Goal: Task Accomplishment & Management: Manage account settings

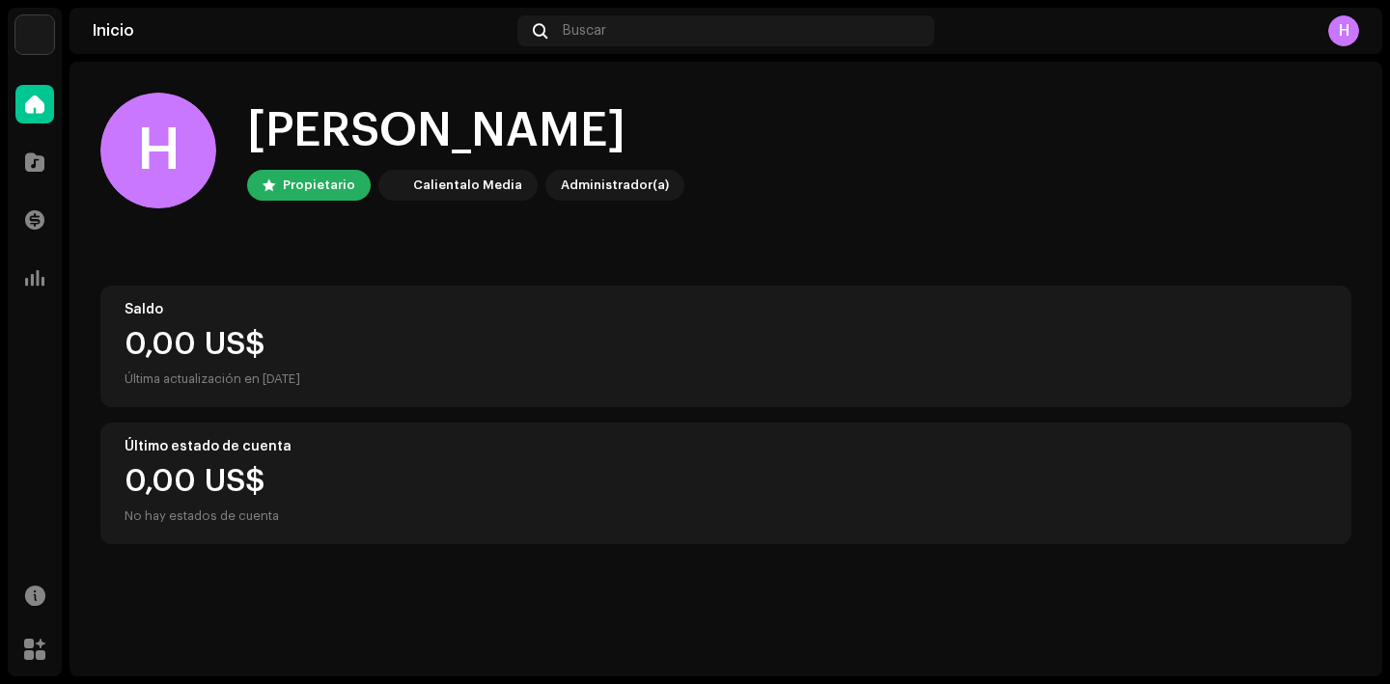
click at [37, 30] on img at bounding box center [34, 34] width 39 height 39
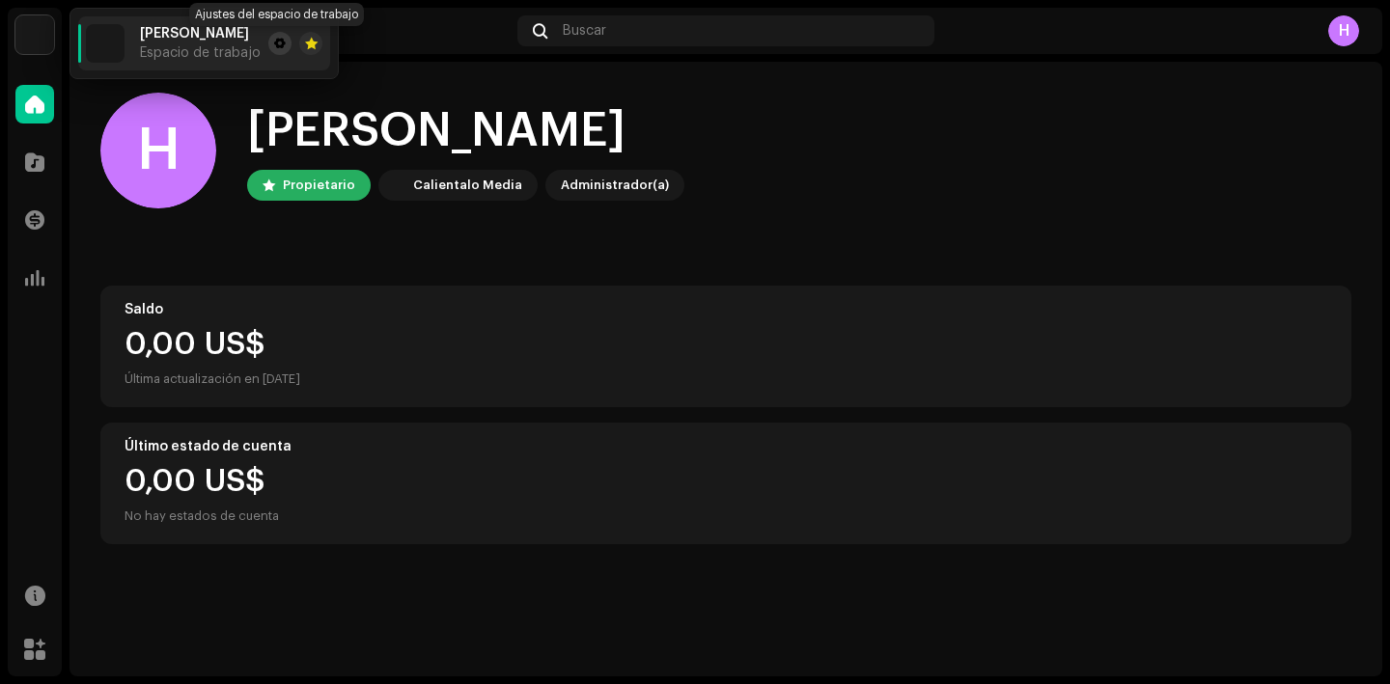
click at [274, 42] on span at bounding box center [280, 43] width 12 height 15
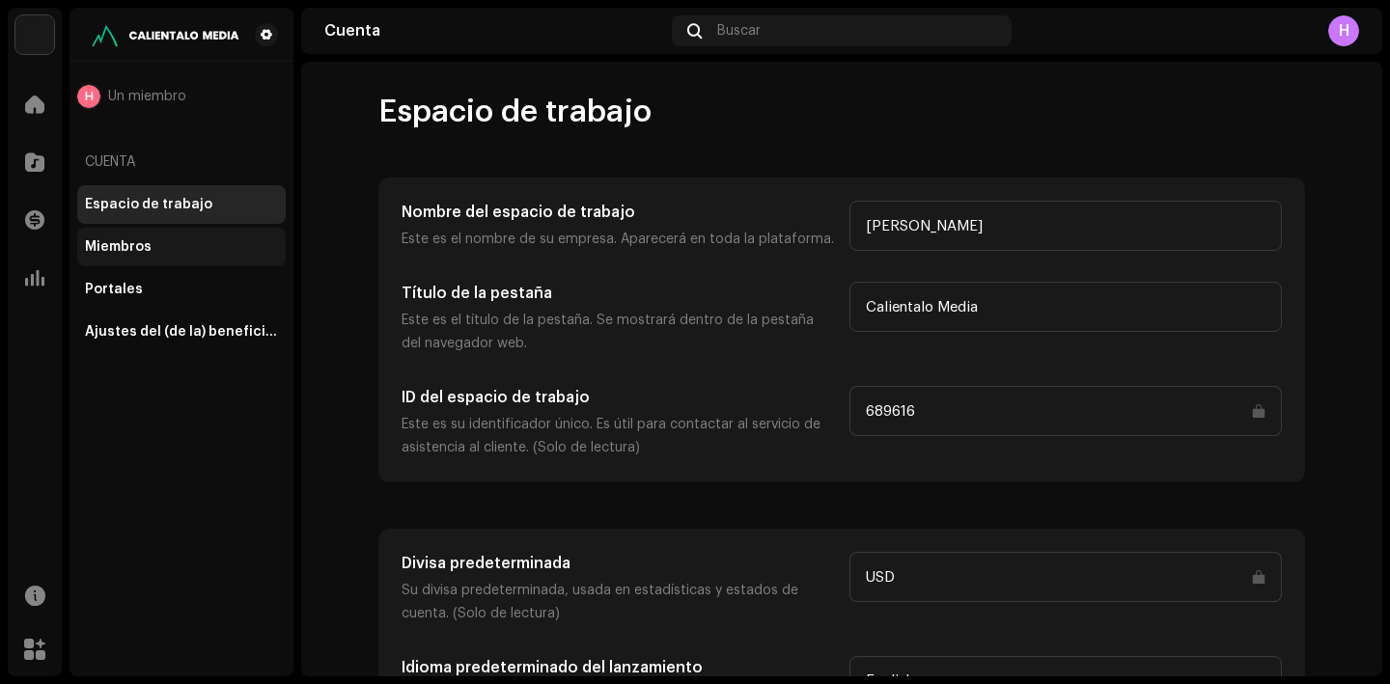
click at [152, 254] on div "Miembros" at bounding box center [181, 246] width 193 height 15
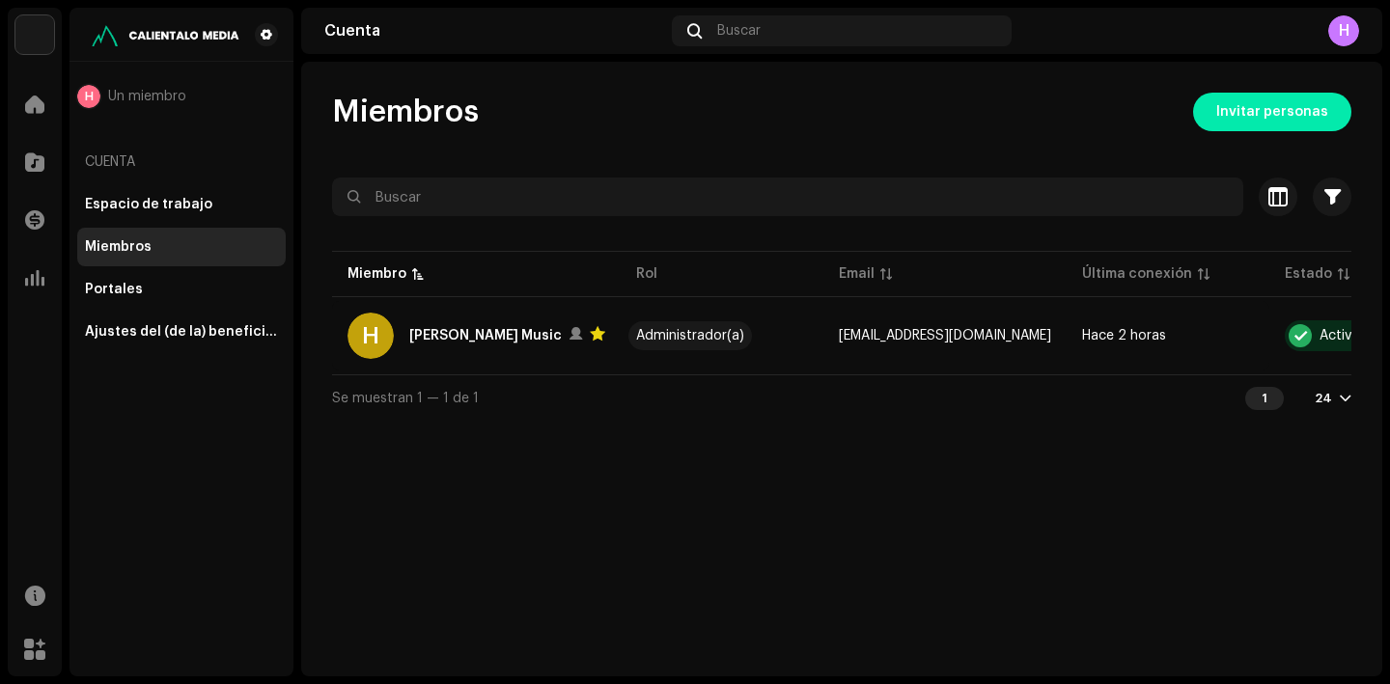
click at [1298, 115] on span "Invitar personas" at bounding box center [1272, 112] width 112 height 39
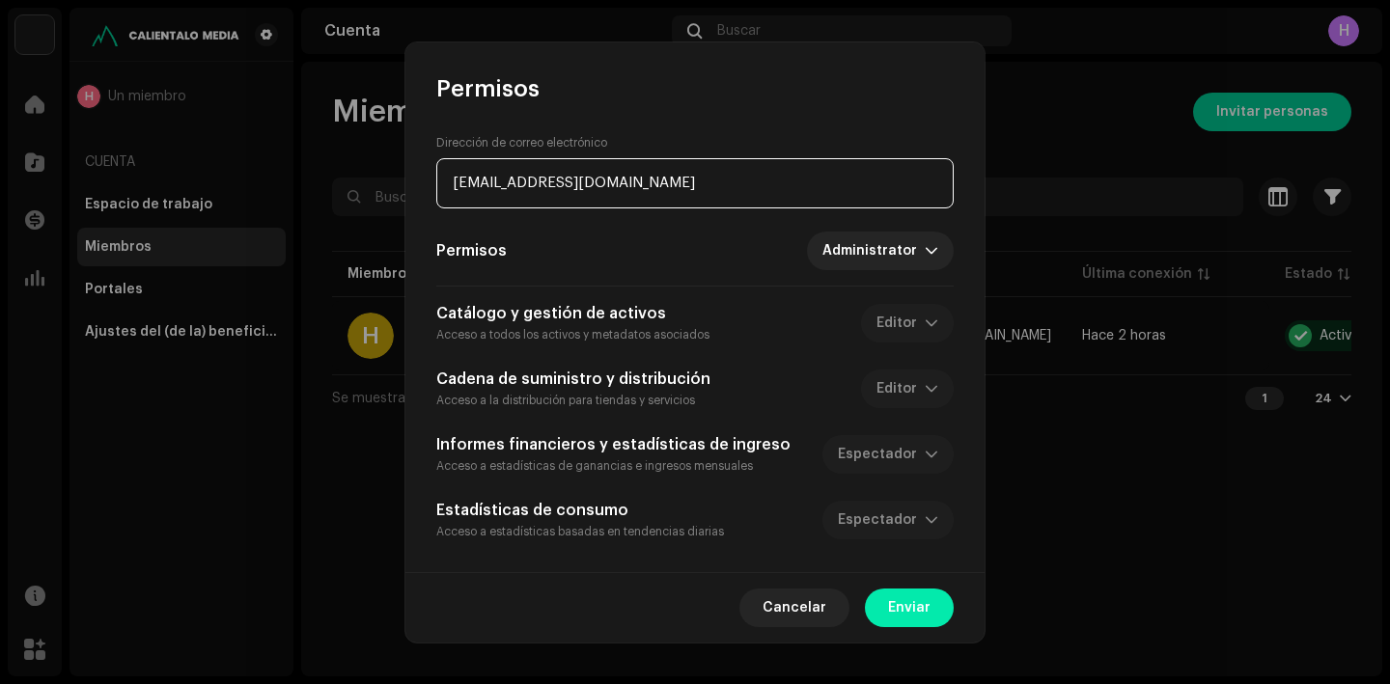
type input "[EMAIL_ADDRESS][DOMAIN_NAME]"
click at [933, 611] on button "Enviar" at bounding box center [909, 608] width 89 height 39
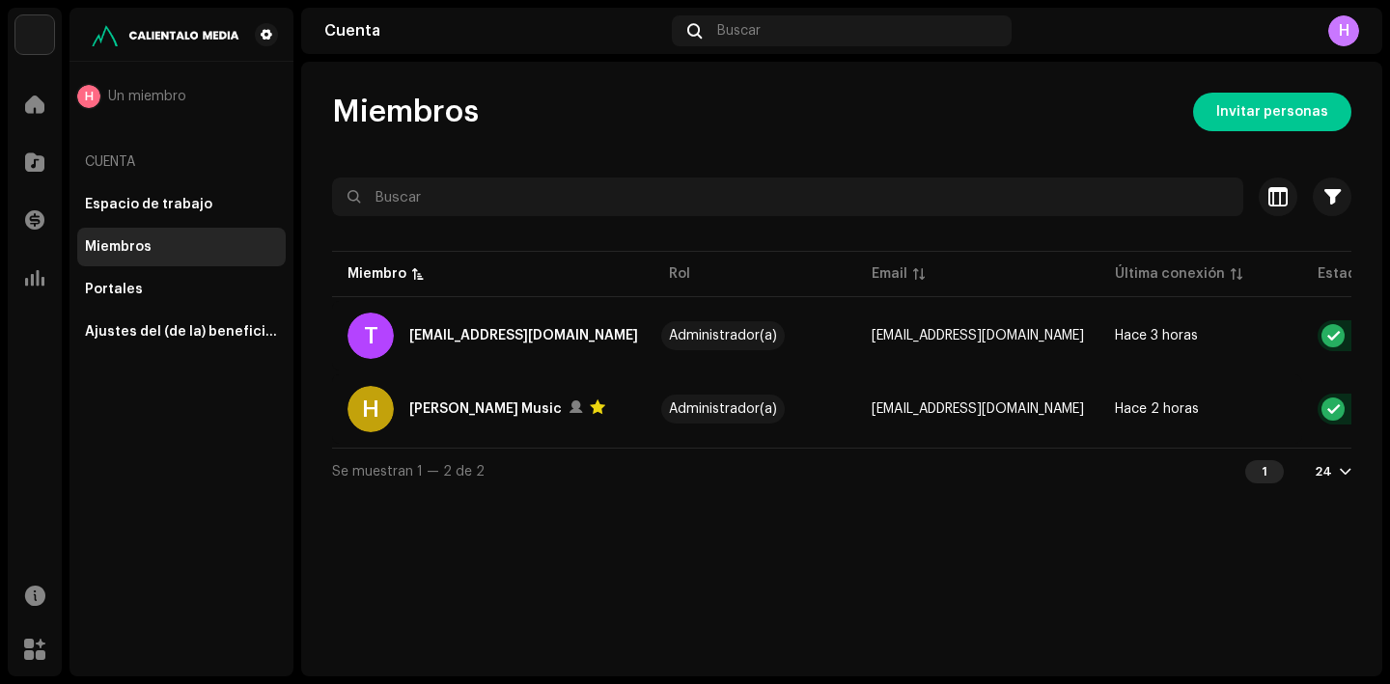
click at [32, 39] on img at bounding box center [34, 34] width 39 height 39
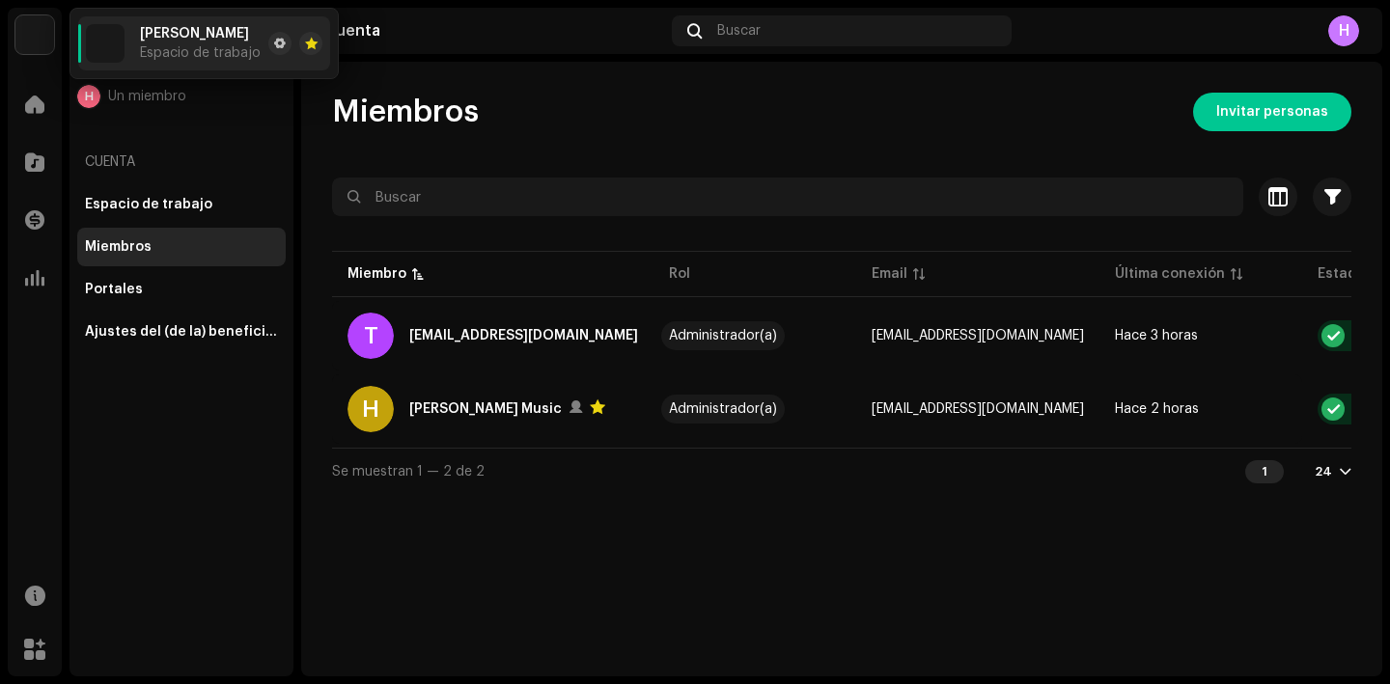
click at [1340, 30] on div "H" at bounding box center [1343, 30] width 31 height 31
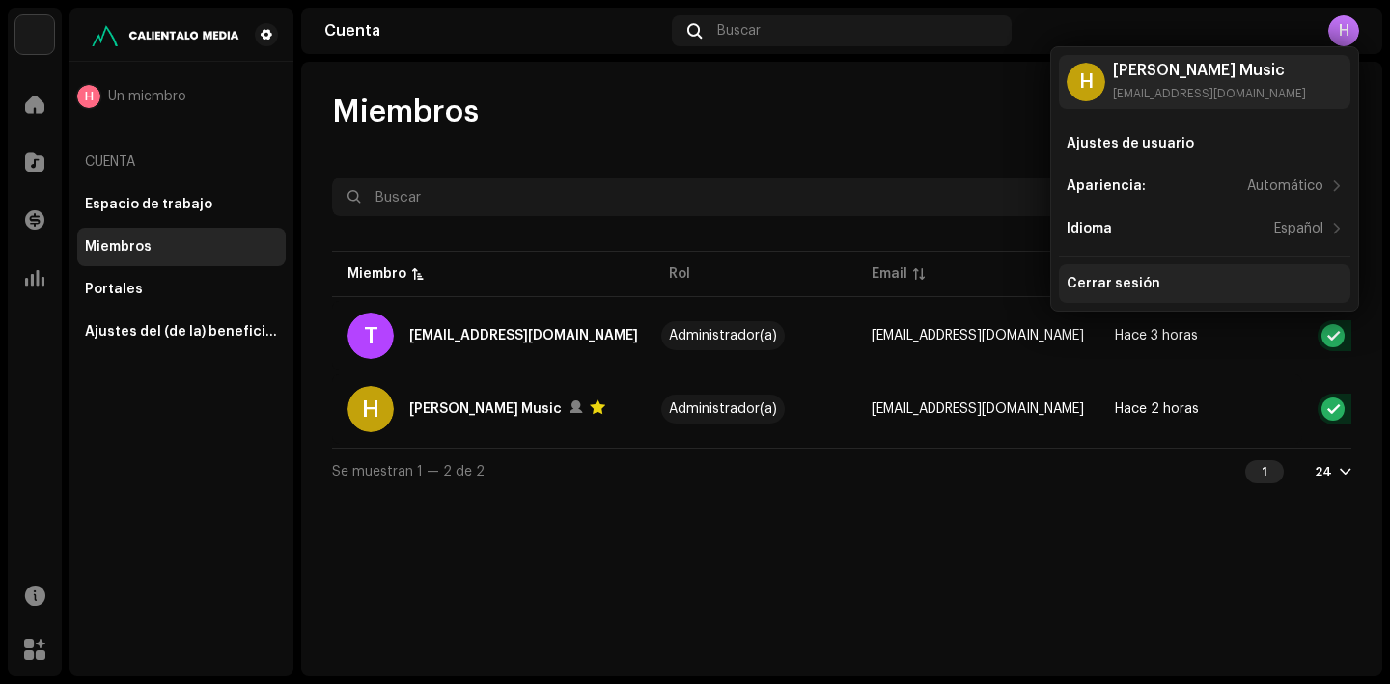
click at [1201, 280] on div "Cerrar sesión" at bounding box center [1205, 283] width 276 height 15
